Goal: Task Accomplishment & Management: Use online tool/utility

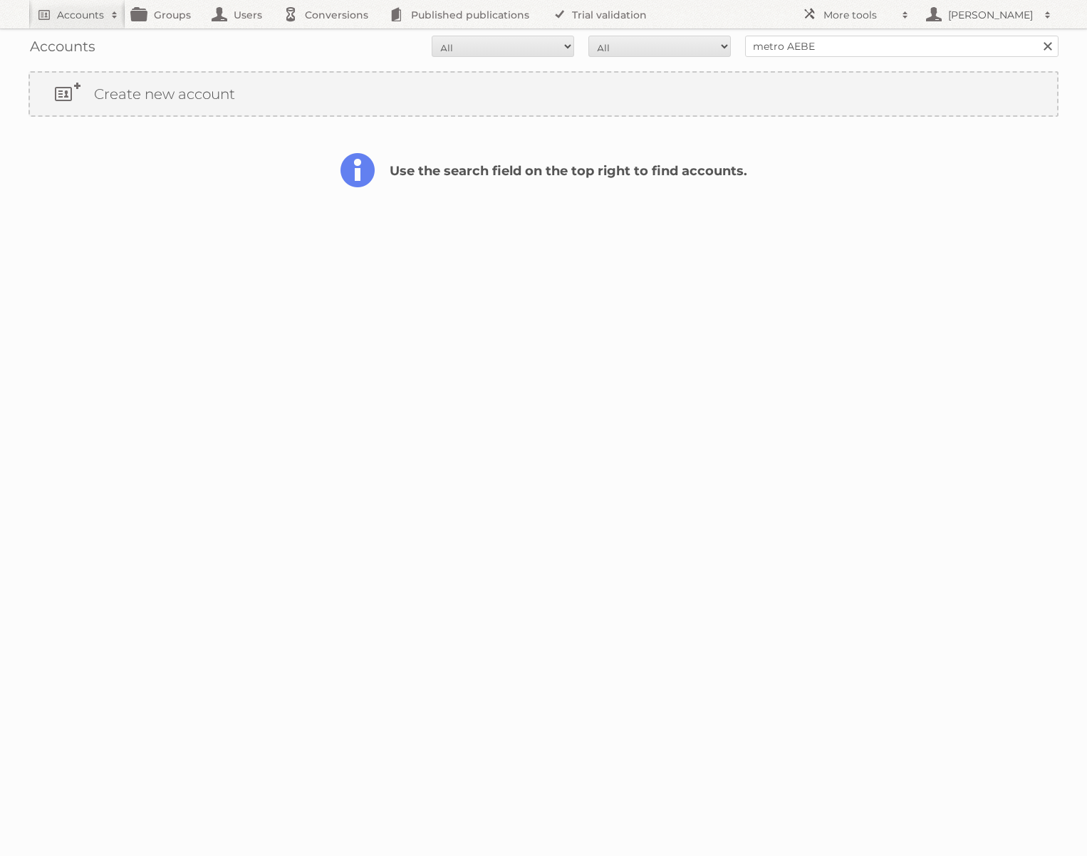
click at [834, 60] on div "Accounts All Active Expired Pending All Paid Trials Self service metro AEBE Sea…" at bounding box center [543, 46] width 1030 height 36
click at [839, 55] on input "metro AEBE" at bounding box center [901, 46] width 313 height 21
type input "@"
type input "[PERSON_NAME]@publitas"
click at [1037, 36] on input "Search" at bounding box center [1047, 46] width 21 height 21
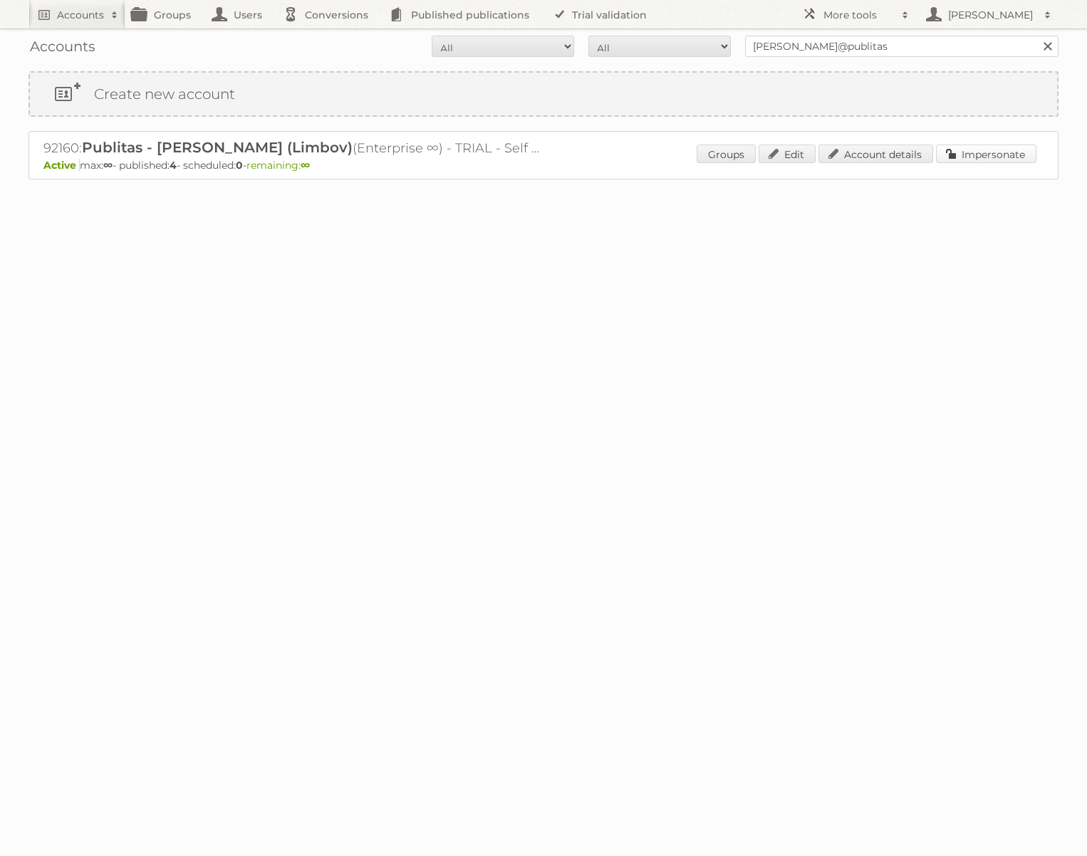
click at [969, 157] on link "Impersonate" at bounding box center [986, 154] width 100 height 19
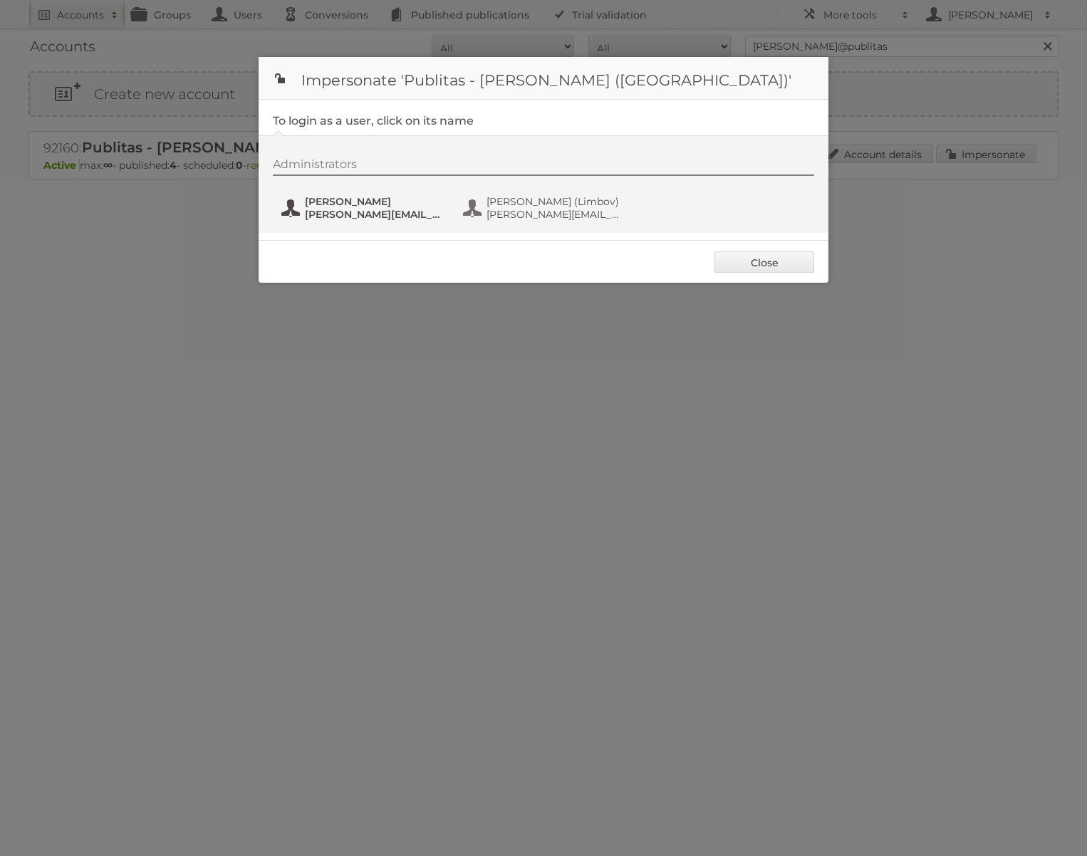
click at [331, 206] on span "Jacek Solon" at bounding box center [374, 201] width 138 height 13
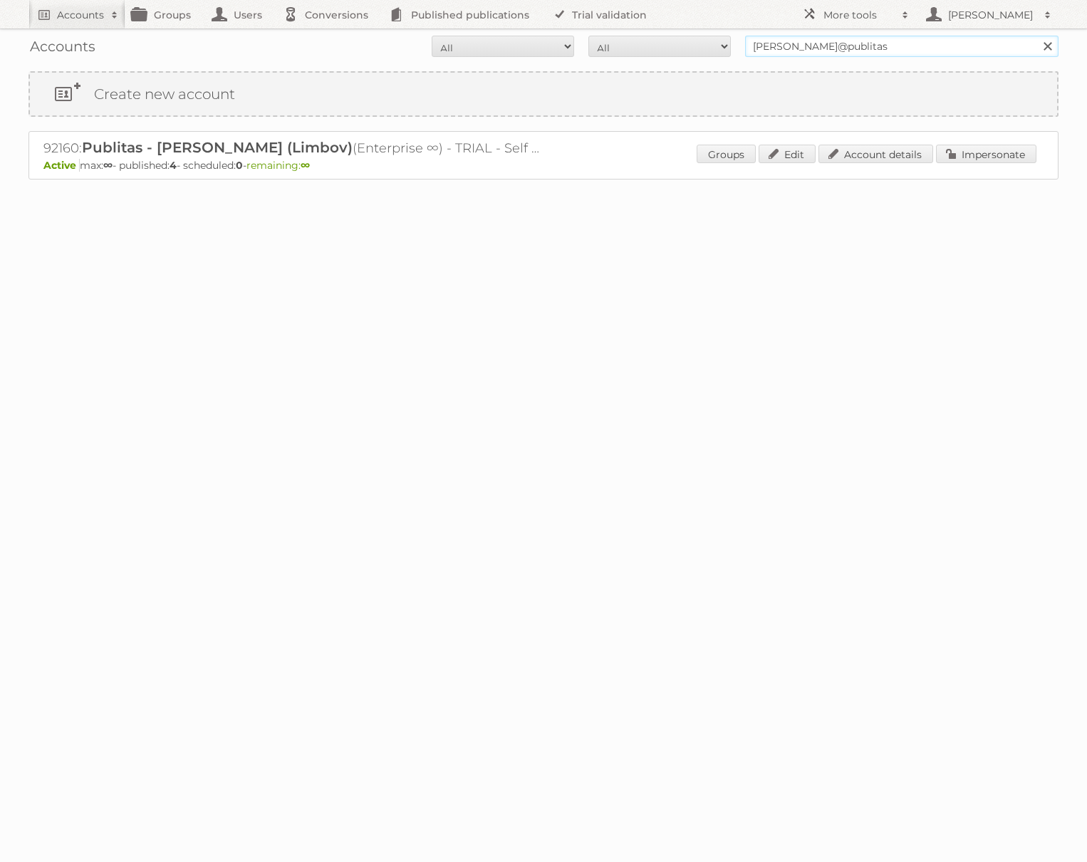
click at [807, 41] on input "[PERSON_NAME]@publitas" at bounding box center [901, 46] width 313 height 21
type input "l"
type input "alliance automotive"
click at [1037, 36] on input "Search" at bounding box center [1047, 46] width 21 height 21
click at [854, 49] on input "j.solon@publitas" at bounding box center [901, 46] width 313 height 21
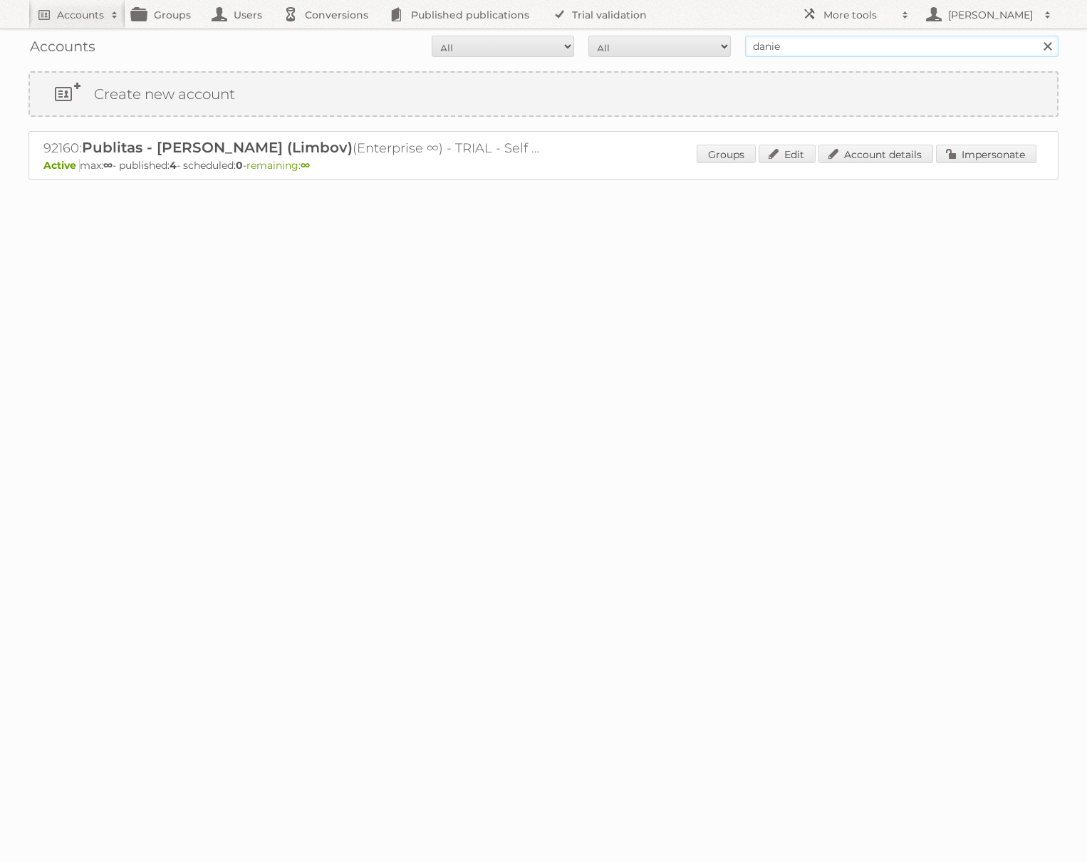
type input "[PERSON_NAME]"
click at [1037, 36] on input "Search" at bounding box center [1047, 46] width 21 height 21
drag, startPoint x: 983, startPoint y: 154, endPoint x: 894, endPoint y: 168, distance: 90.2
click at [983, 154] on link "Impersonate" at bounding box center [986, 154] width 100 height 19
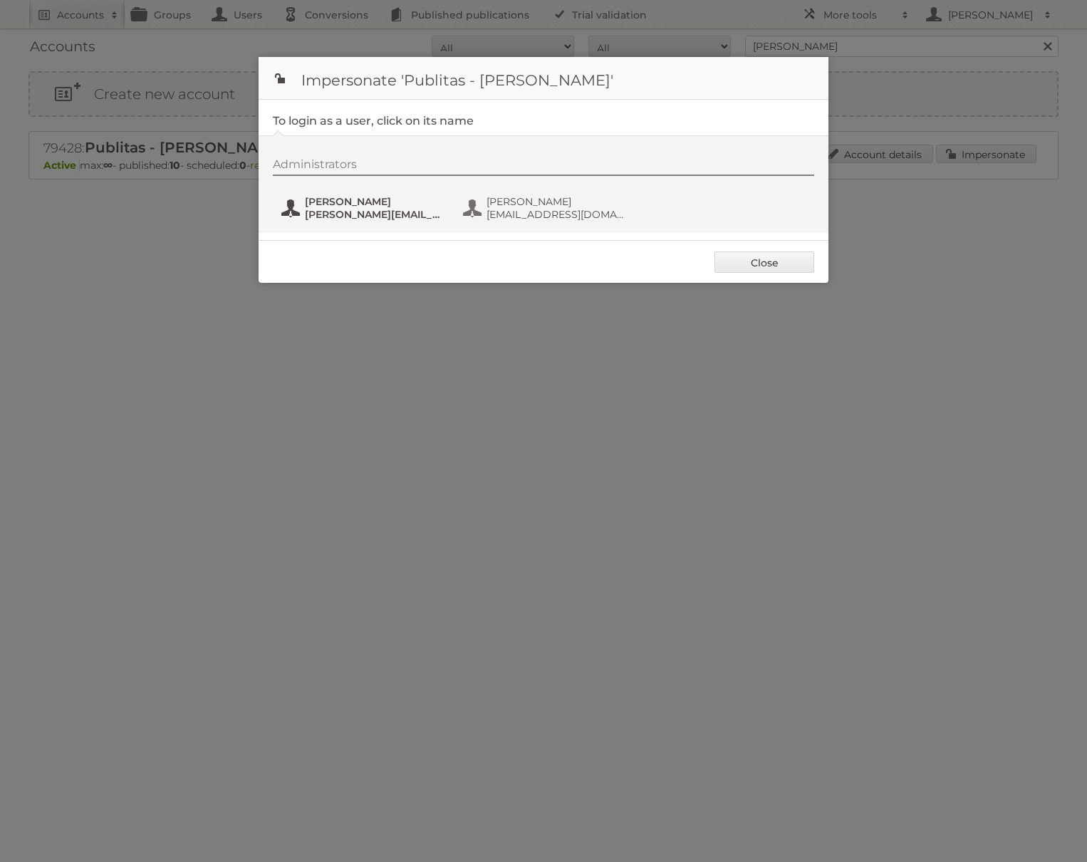
click at [403, 215] on span "[PERSON_NAME][EMAIL_ADDRESS][DOMAIN_NAME]" at bounding box center [374, 214] width 138 height 13
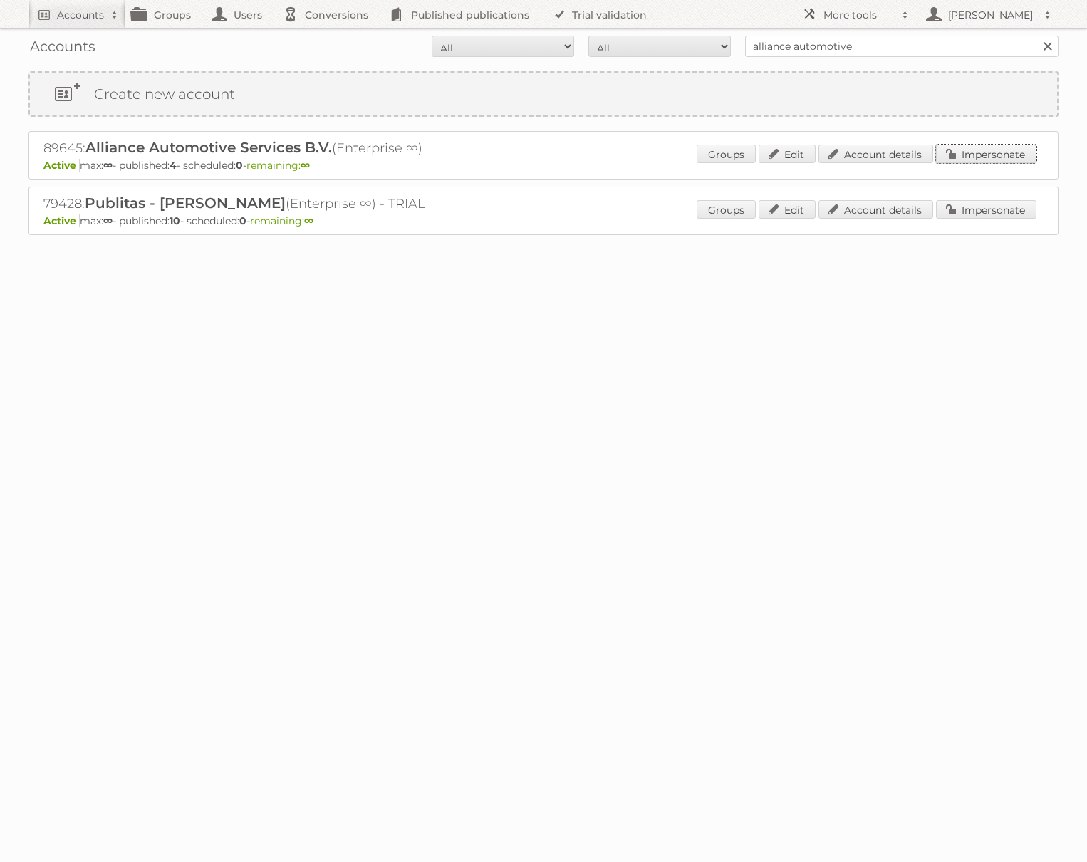
click at [955, 157] on link "Impersonate" at bounding box center [986, 154] width 100 height 19
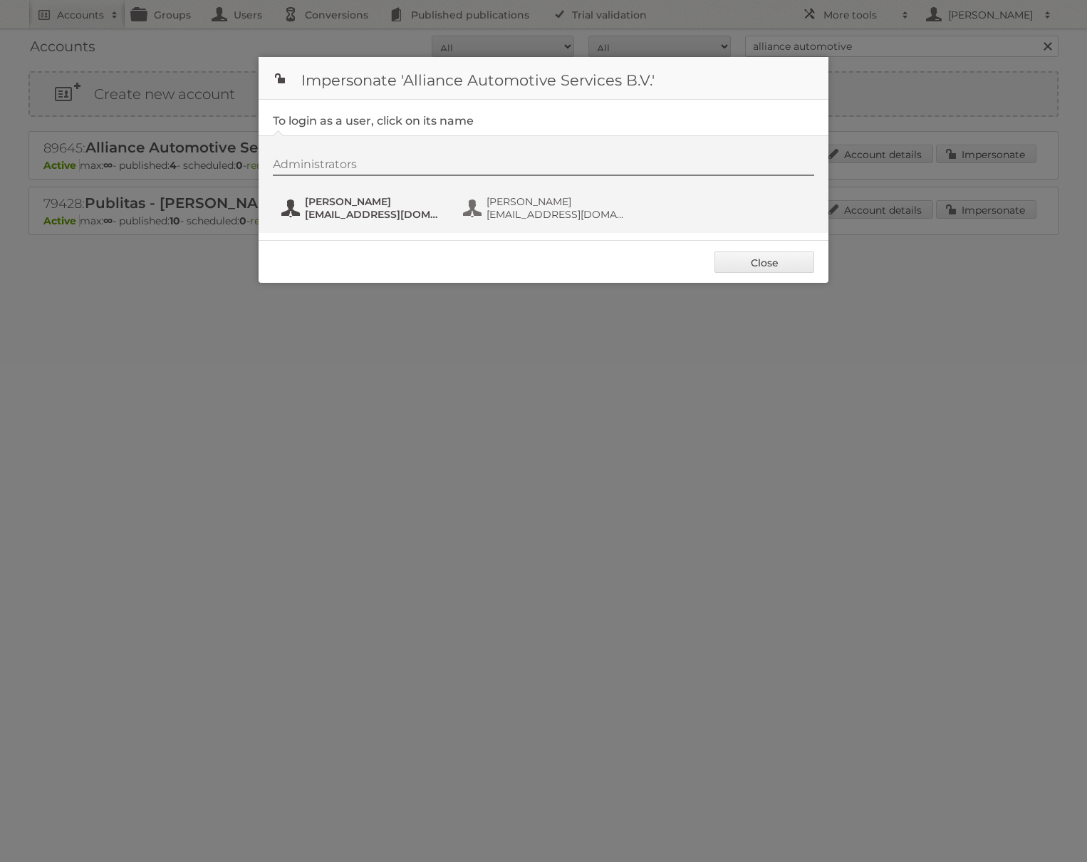
click at [364, 210] on span "[EMAIL_ADDRESS][DOMAIN_NAME]" at bounding box center [374, 214] width 138 height 13
